Goal: Task Accomplishment & Management: Manage account settings

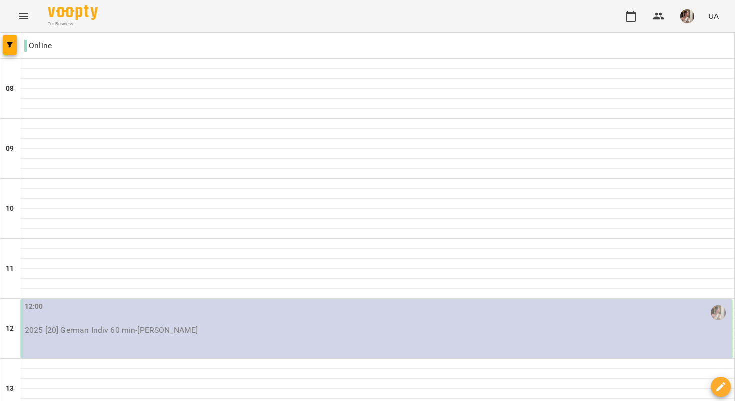
scroll to position [624, 0]
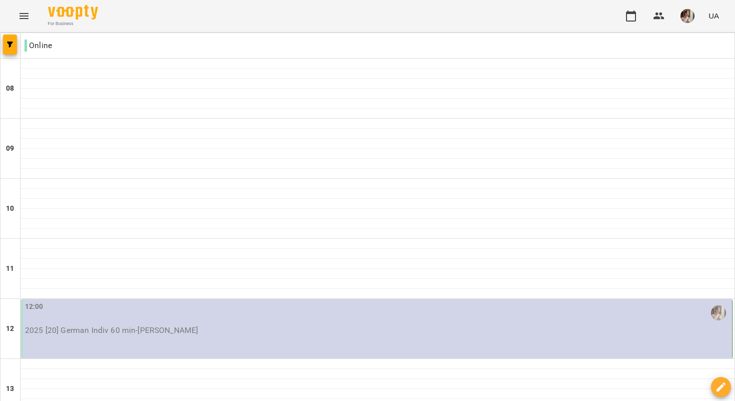
scroll to position [546, 0]
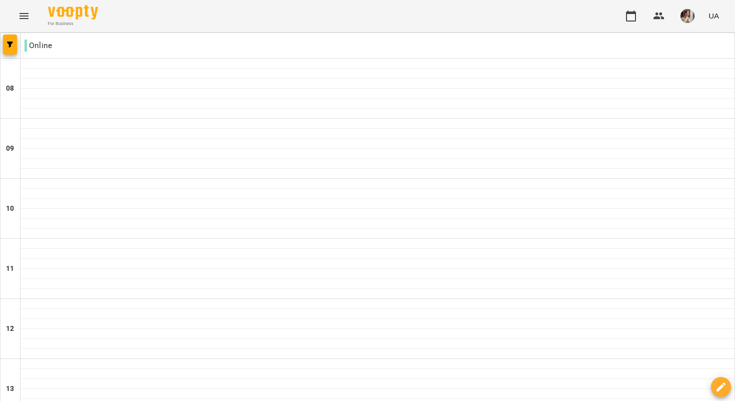
scroll to position [624, 0]
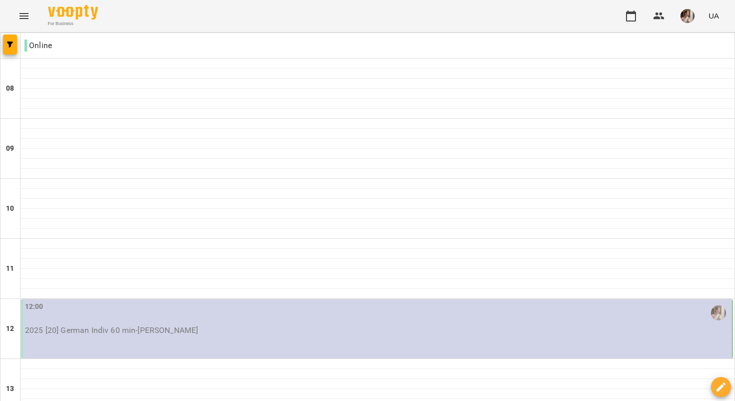
scroll to position [444, 0]
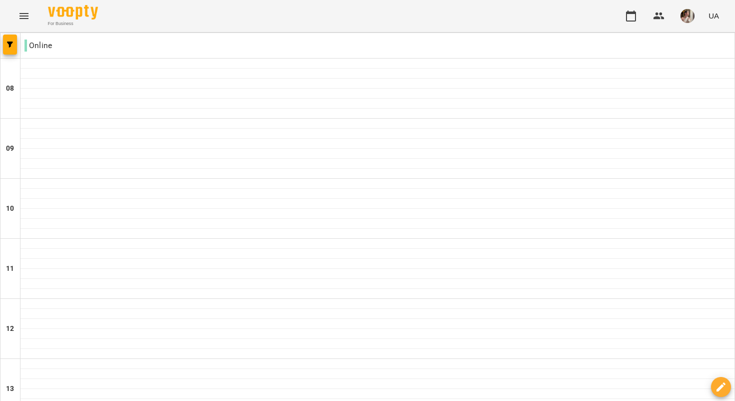
scroll to position [624, 0]
type input "**********"
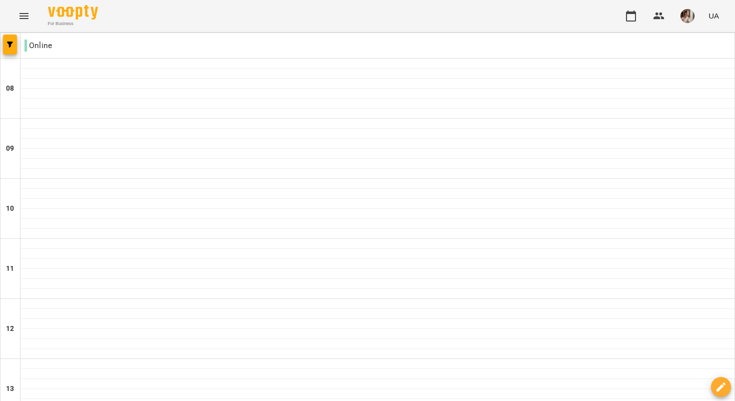
type input "**********"
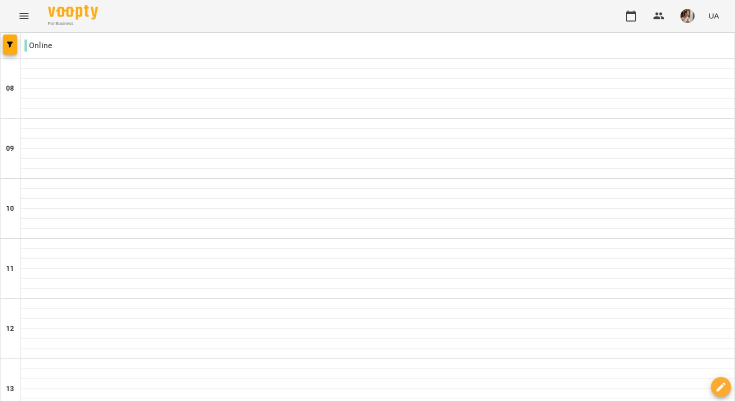
scroll to position [493, 0]
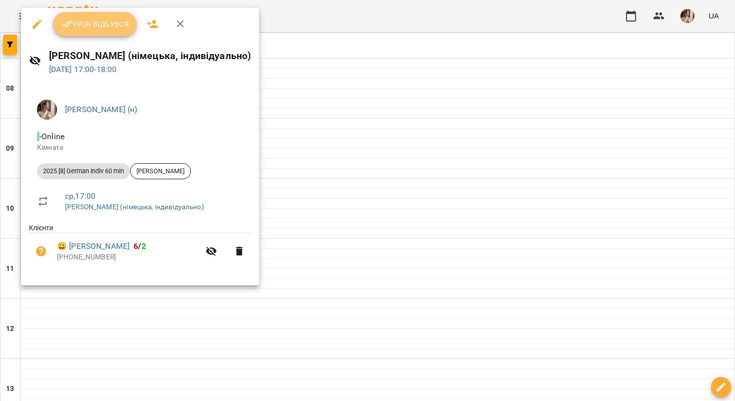
click at [107, 35] on button "Урок відбувся" at bounding box center [95, 24] width 84 height 24
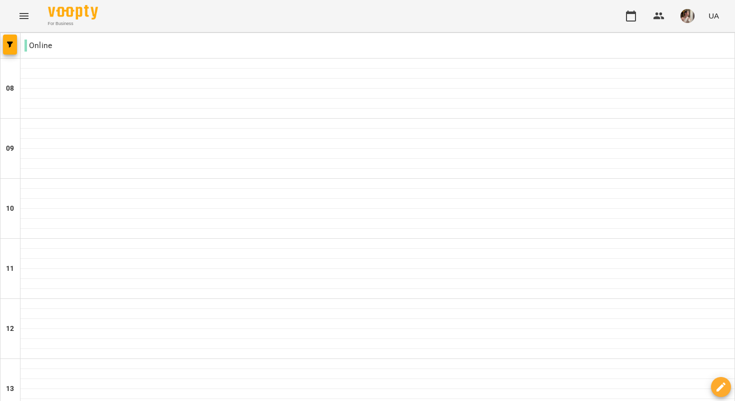
scroll to position [525, 0]
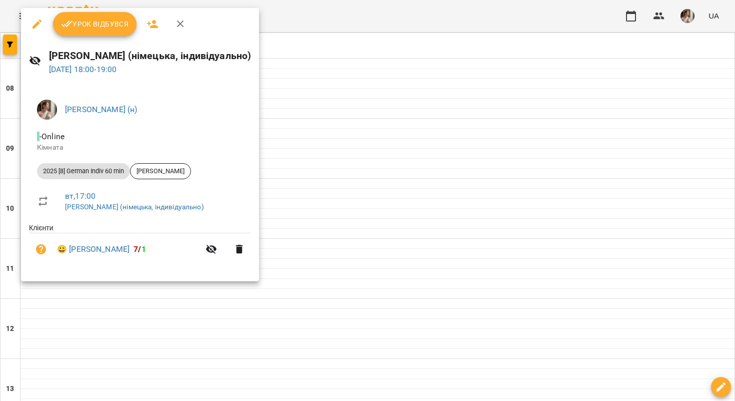
click at [110, 26] on span "Урок відбувся" at bounding box center [95, 24] width 68 height 12
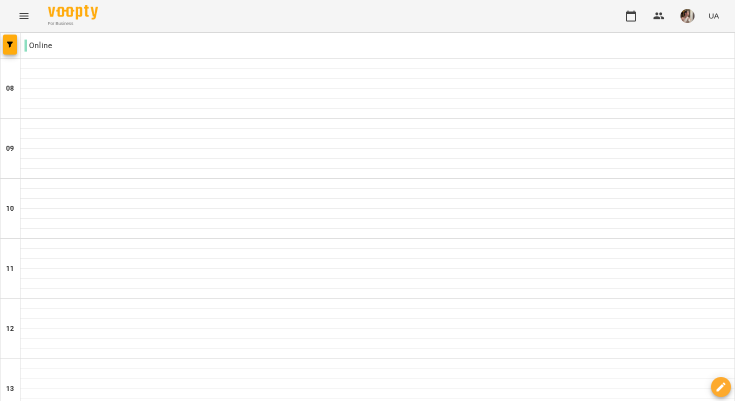
scroll to position [624, 0]
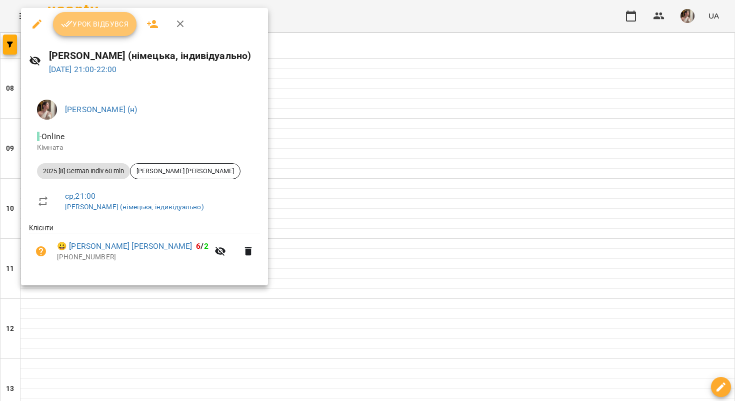
click at [112, 35] on button "Урок відбувся" at bounding box center [95, 24] width 84 height 24
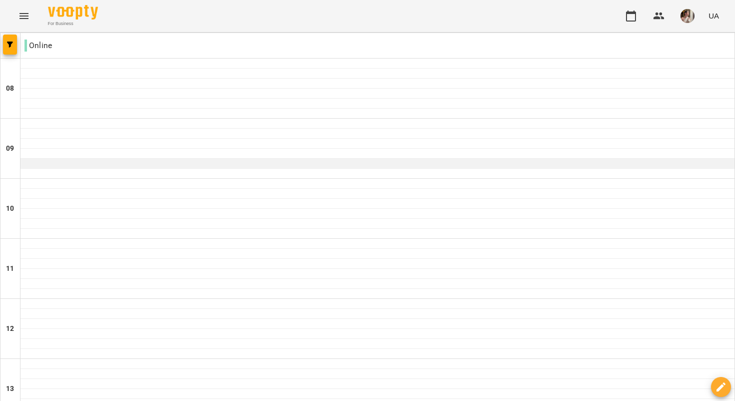
scroll to position [603, 0]
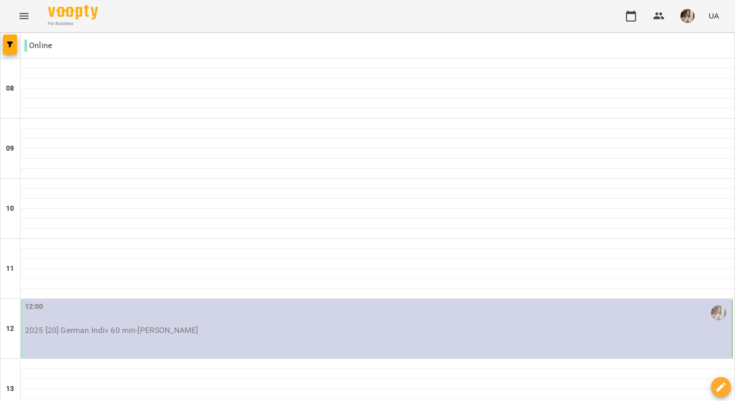
scroll to position [448, 0]
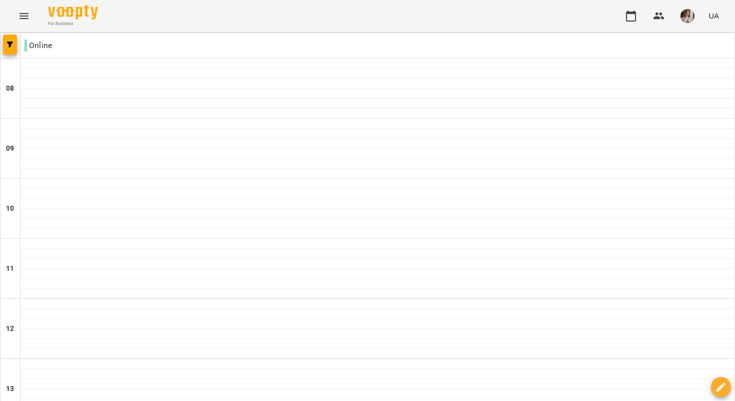
scroll to position [0, 0]
click at [689, 16] on img "button" at bounding box center [688, 16] width 14 height 14
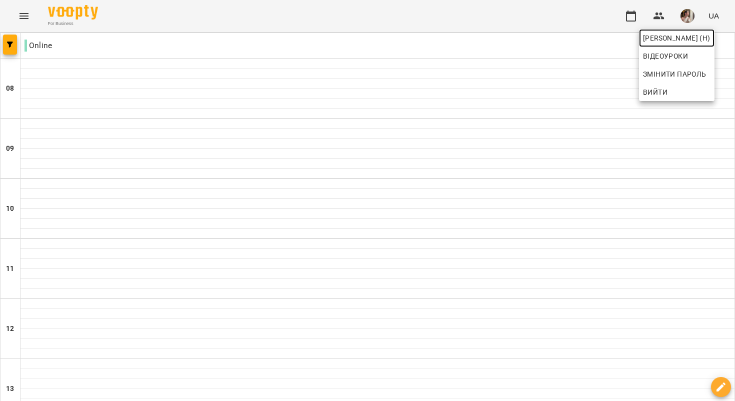
click at [669, 36] on span "[PERSON_NAME] (н)" at bounding box center [677, 38] width 68 height 12
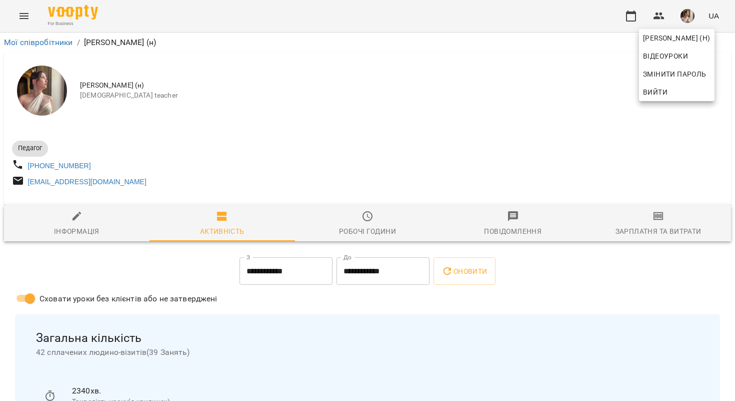
click at [648, 224] on div at bounding box center [367, 200] width 735 height 401
click at [659, 219] on icon "button" at bounding box center [659, 216] width 12 height 12
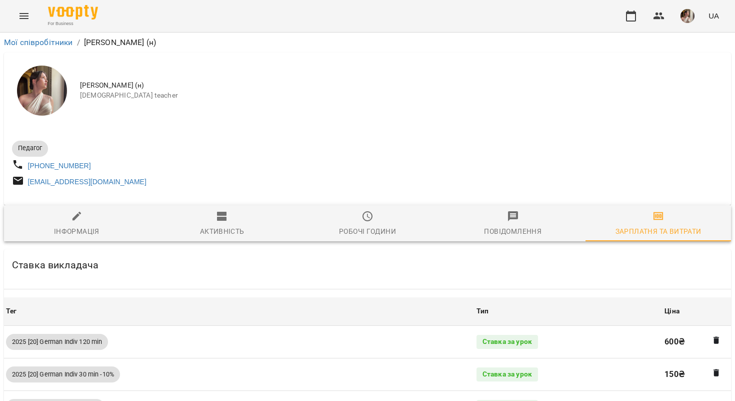
click at [510, 229] on div "Повідомлення" at bounding box center [513, 231] width 58 height 12
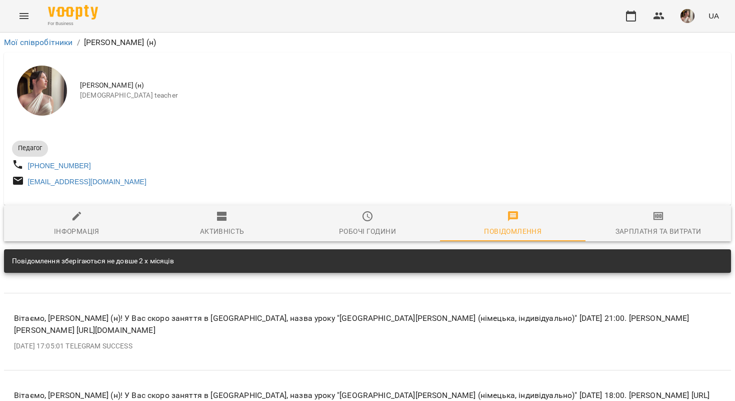
click at [376, 222] on span "Робочі години" at bounding box center [368, 223] width 134 height 27
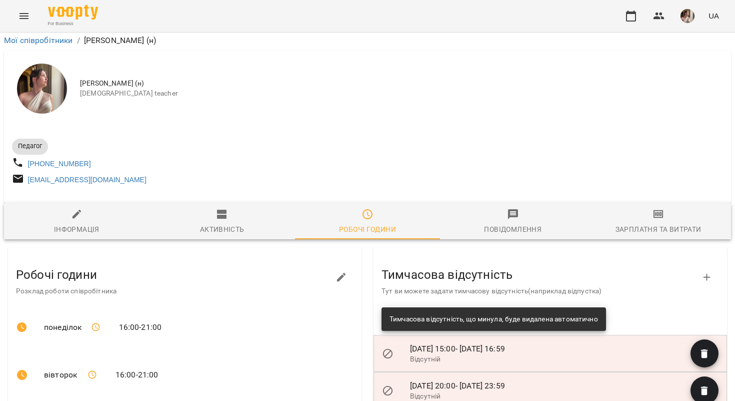
scroll to position [137, 0]
click at [220, 208] on span "Активність" at bounding box center [223, 221] width 134 height 27
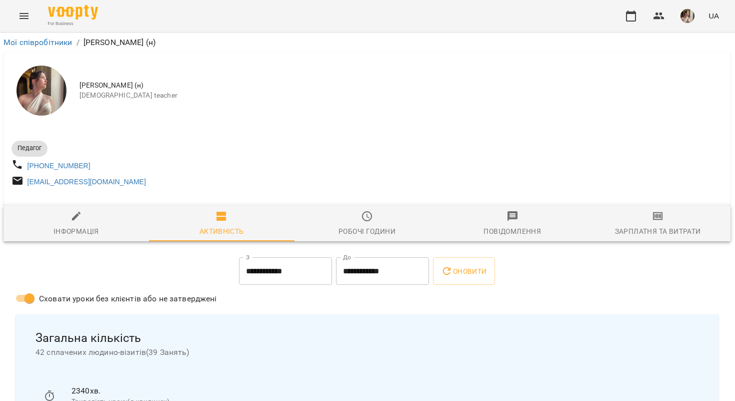
scroll to position [0, 1]
click at [653, 227] on span "Зарплатня та Витрати" at bounding box center [658, 223] width 134 height 27
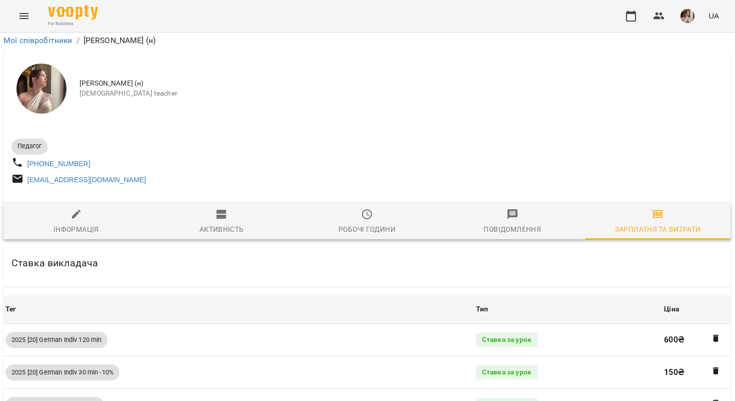
scroll to position [2133, 1]
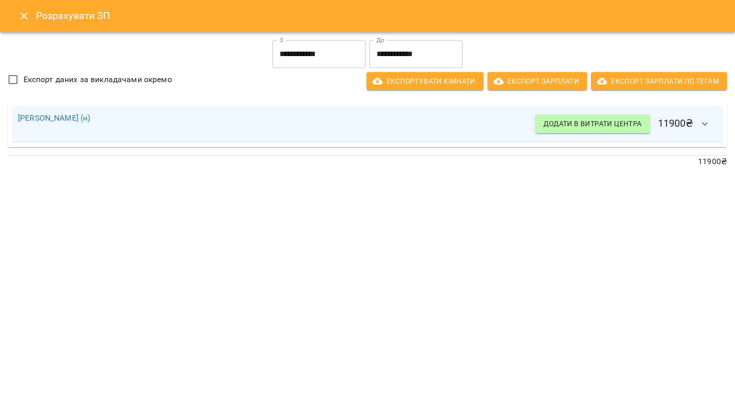
click at [19, 15] on icon "Close" at bounding box center [24, 16] width 12 height 12
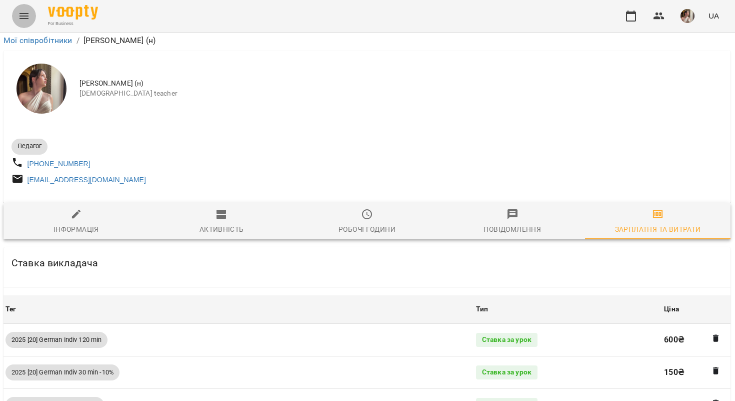
click at [21, 16] on icon "Menu" at bounding box center [24, 16] width 9 height 6
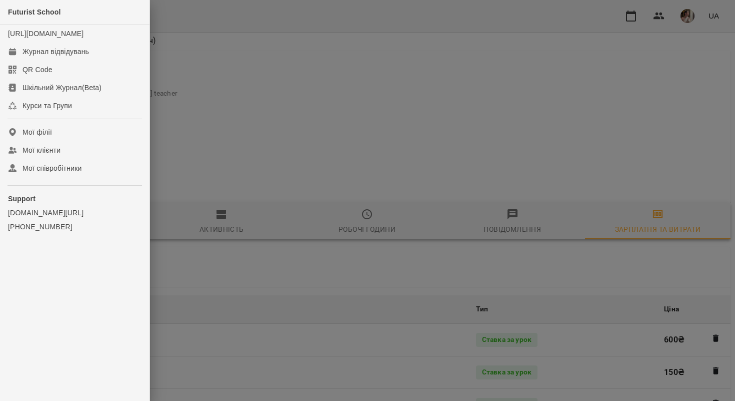
click at [288, 116] on div at bounding box center [367, 200] width 735 height 401
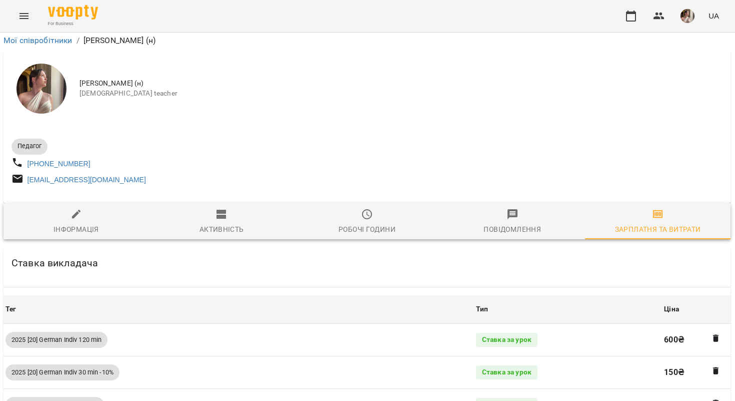
scroll to position [161, 1]
